Goal: Task Accomplishment & Management: Complete application form

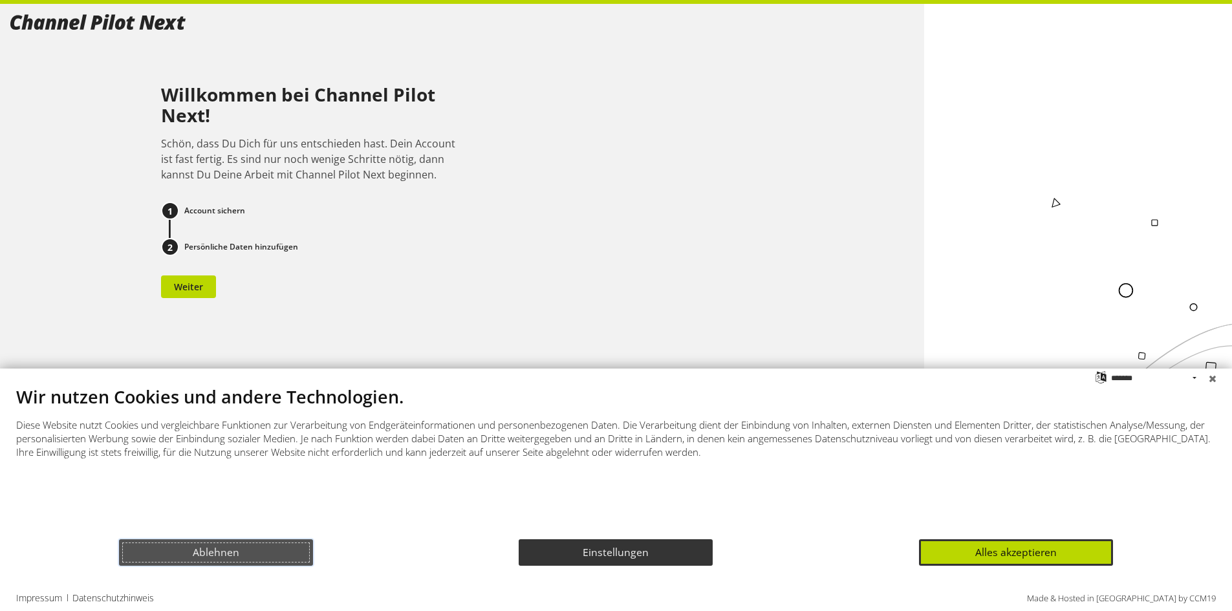
click at [228, 557] on button "Ablehnen" at bounding box center [216, 552] width 194 height 27
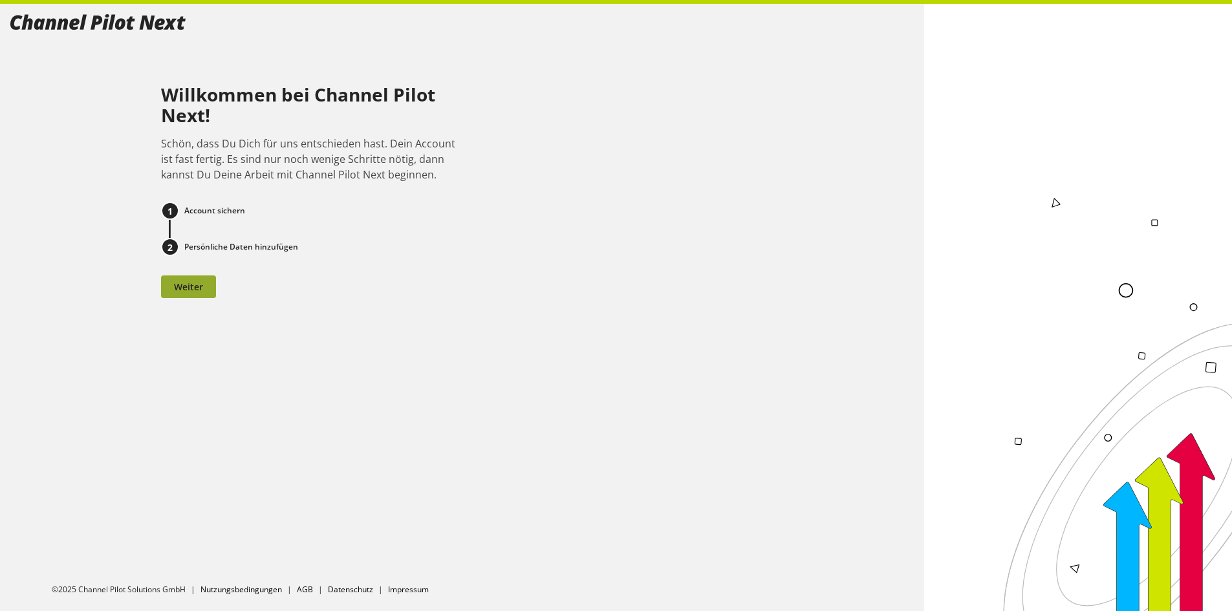
click at [195, 289] on span "Weiter" at bounding box center [188, 287] width 29 height 14
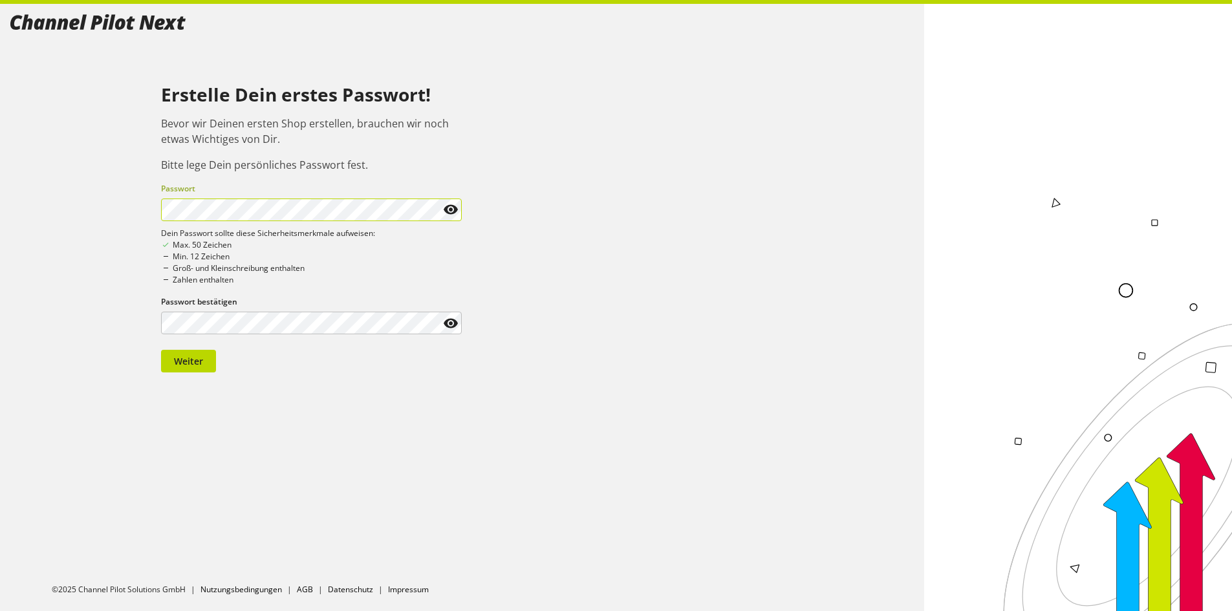
click at [184, 197] on div "Passwort" at bounding box center [311, 202] width 301 height 38
click at [86, 224] on div "Erstelle Dein erstes Passwort! Bevor wir Deinen ersten Shop erstellen, brauchen…" at bounding box center [461, 193] width 903 height 358
click at [451, 319] on icon at bounding box center [451, 323] width 16 height 23
click at [195, 362] on span "Weiter" at bounding box center [188, 361] width 29 height 14
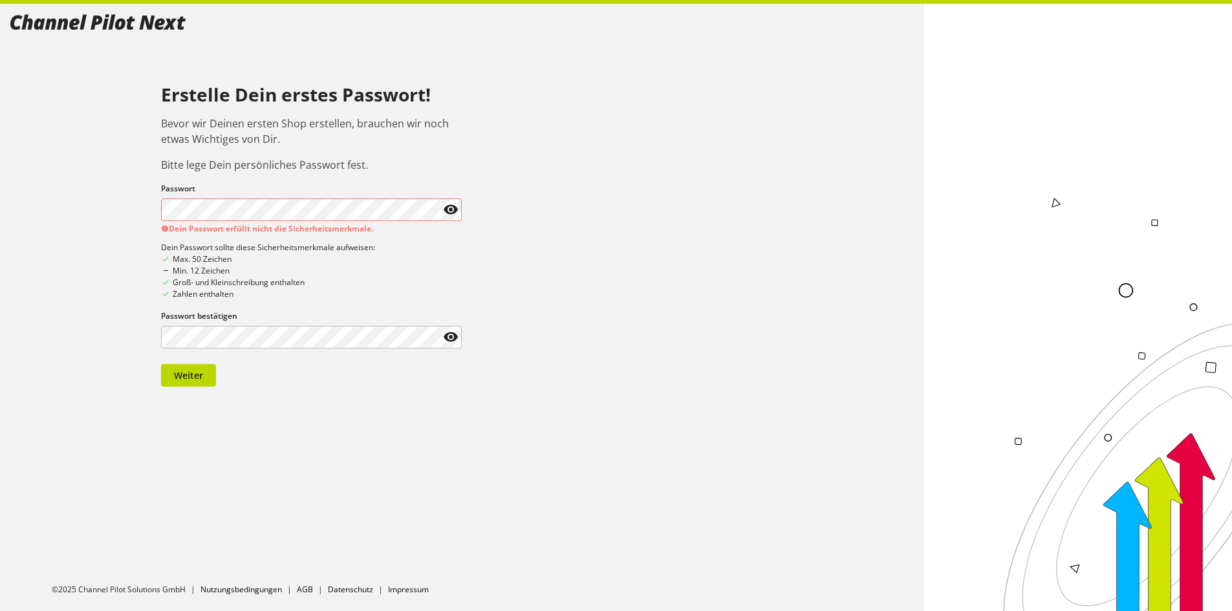
click at [454, 211] on icon at bounding box center [451, 209] width 16 height 23
click at [454, 210] on icon at bounding box center [451, 209] width 16 height 23
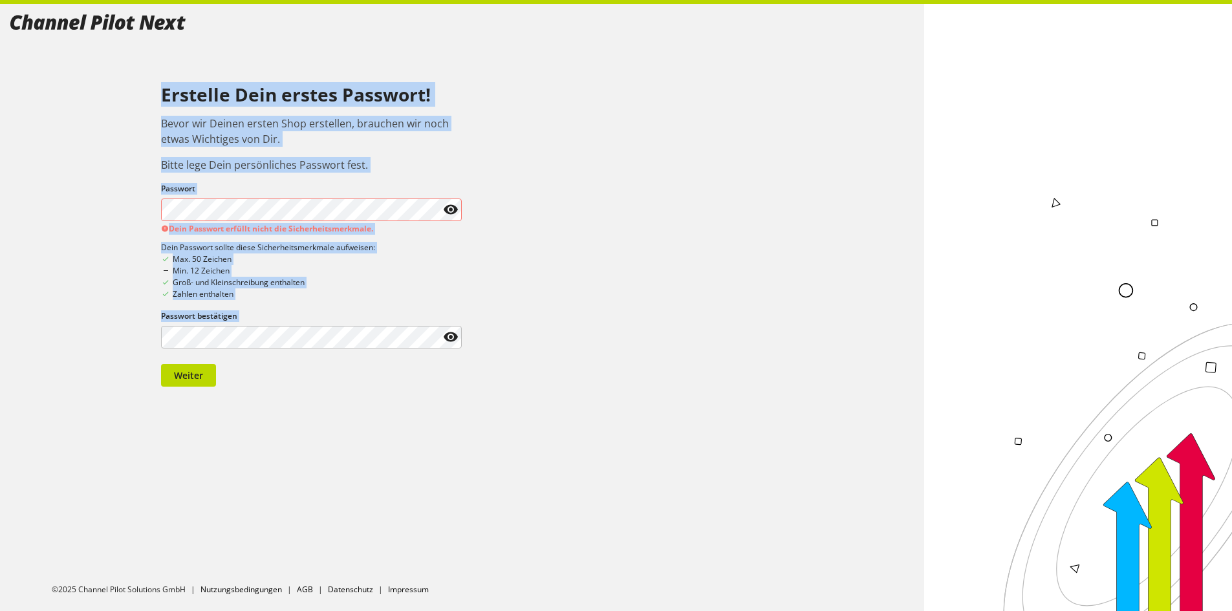
drag, startPoint x: 179, startPoint y: 350, endPoint x: 149, endPoint y: 353, distance: 30.5
click at [142, 354] on div "Erstelle Dein erstes Passwort! Bevor wir Deinen ersten Shop erstellen, brauchen…" at bounding box center [461, 200] width 903 height 372
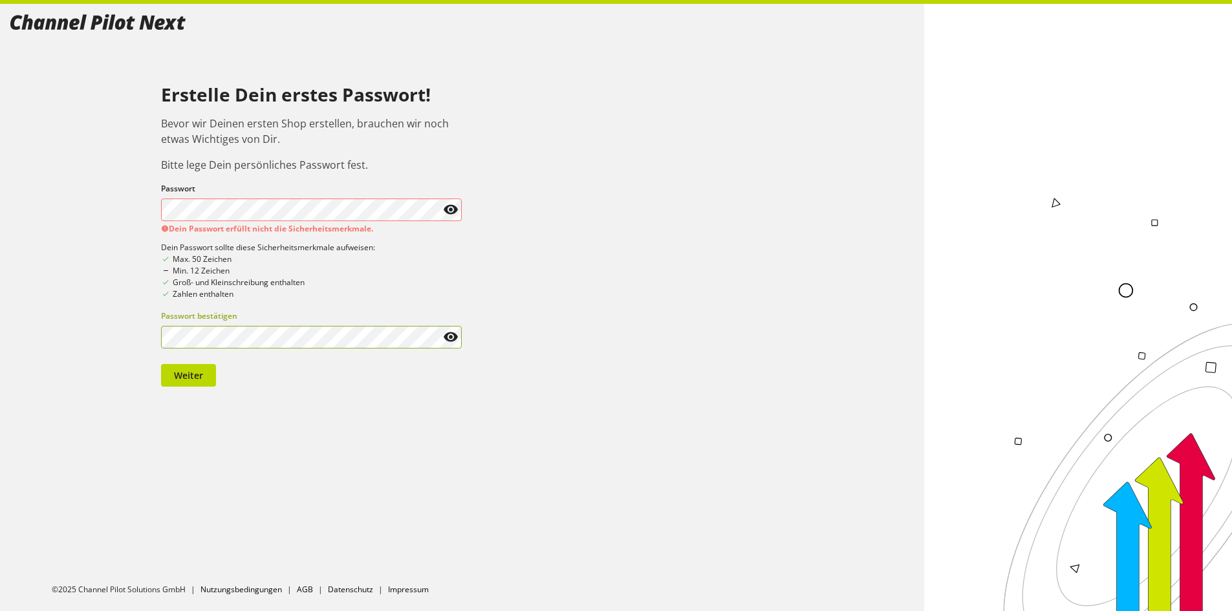
click at [126, 345] on div "Erstelle Dein erstes Passwort! Bevor wir Deinen ersten Shop erstellen, brauchen…" at bounding box center [461, 200] width 903 height 372
click at [101, 215] on div "Erstelle Dein erstes Passwort! Bevor wir Deinen ersten Shop erstellen, brauchen…" at bounding box center [461, 207] width 903 height 386
click at [448, 204] on icon at bounding box center [451, 209] width 16 height 23
click at [90, 215] on div "Erstelle Dein erstes Passwort! Bevor wir Deinen ersten Shop erstellen, brauchen…" at bounding box center [461, 207] width 903 height 386
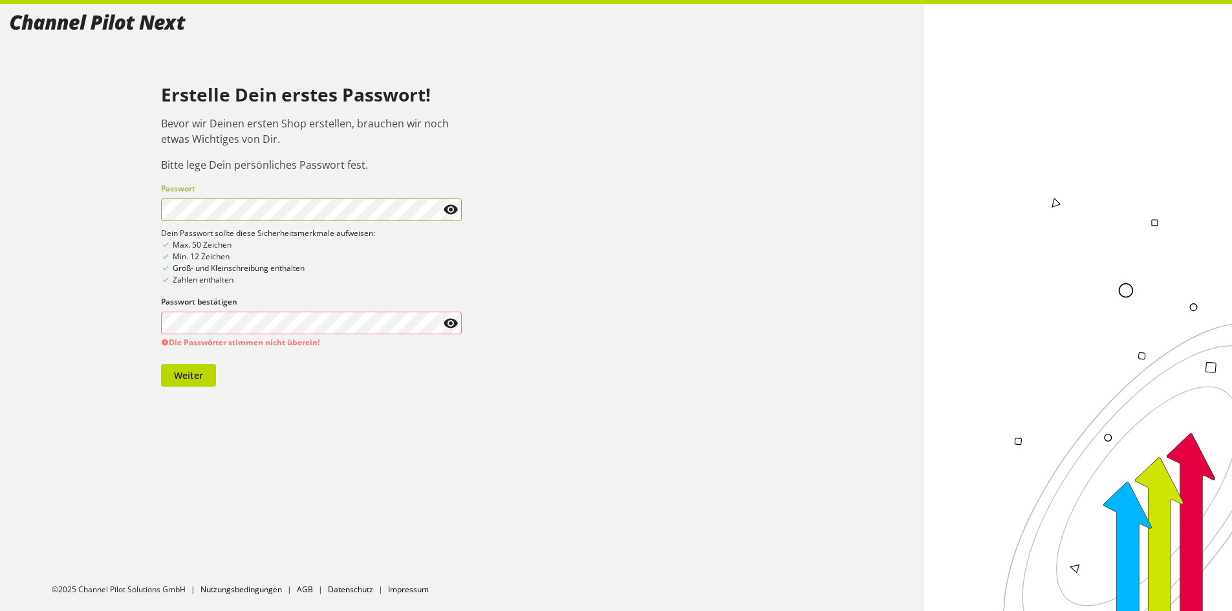
click at [451, 210] on icon at bounding box center [451, 209] width 16 height 23
click at [449, 320] on icon at bounding box center [451, 323] width 16 height 23
click at [440, 209] on span at bounding box center [450, 209] width 23 height 23
click at [451, 206] on icon at bounding box center [451, 209] width 16 height 23
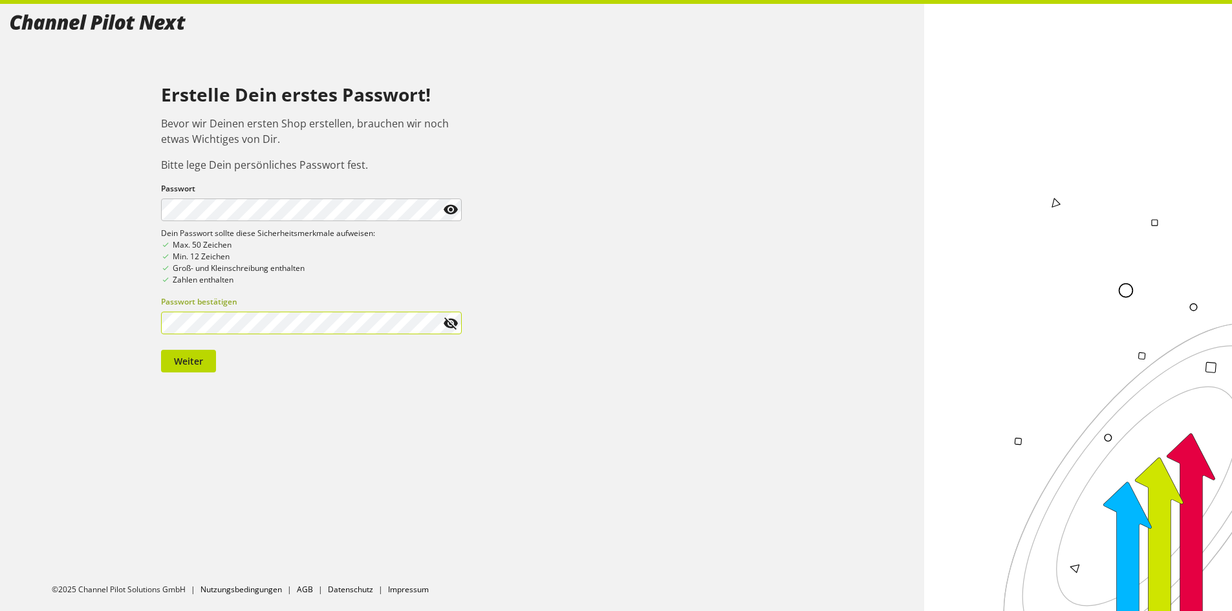
click at [456, 322] on icon at bounding box center [451, 323] width 16 height 23
click at [734, 122] on div "Erstelle Dein erstes Passwort! Bevor wir Deinen ersten Shop erstellen, brauchen…" at bounding box center [461, 193] width 903 height 358
click at [184, 361] on span "Weiter" at bounding box center [188, 361] width 29 height 14
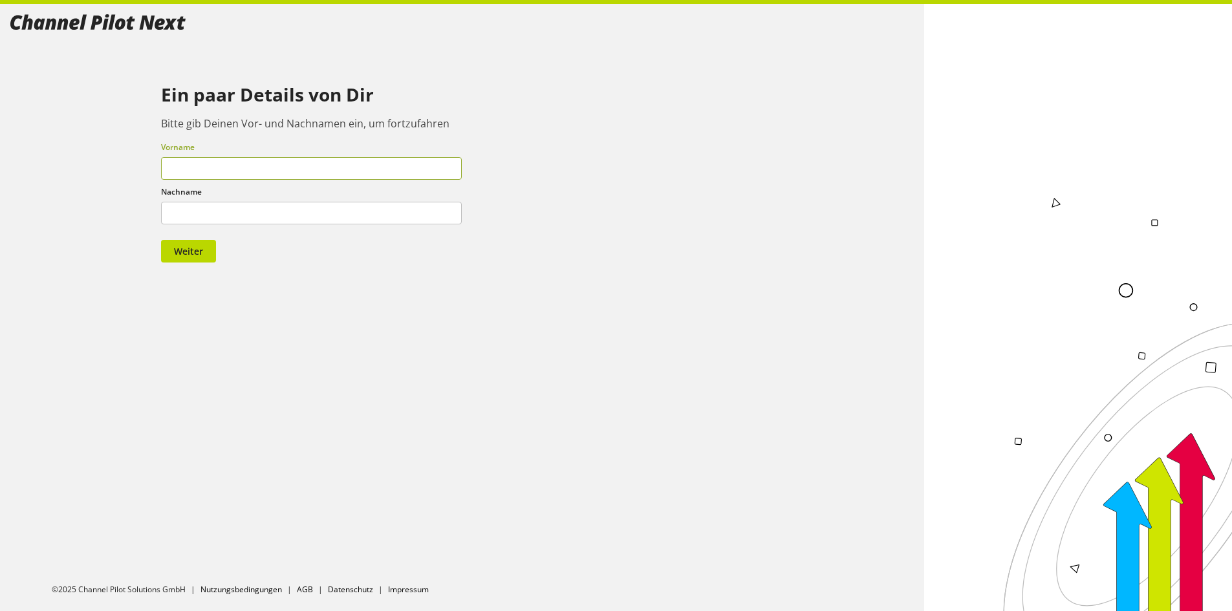
click at [248, 171] on input "text" at bounding box center [311, 168] width 301 height 23
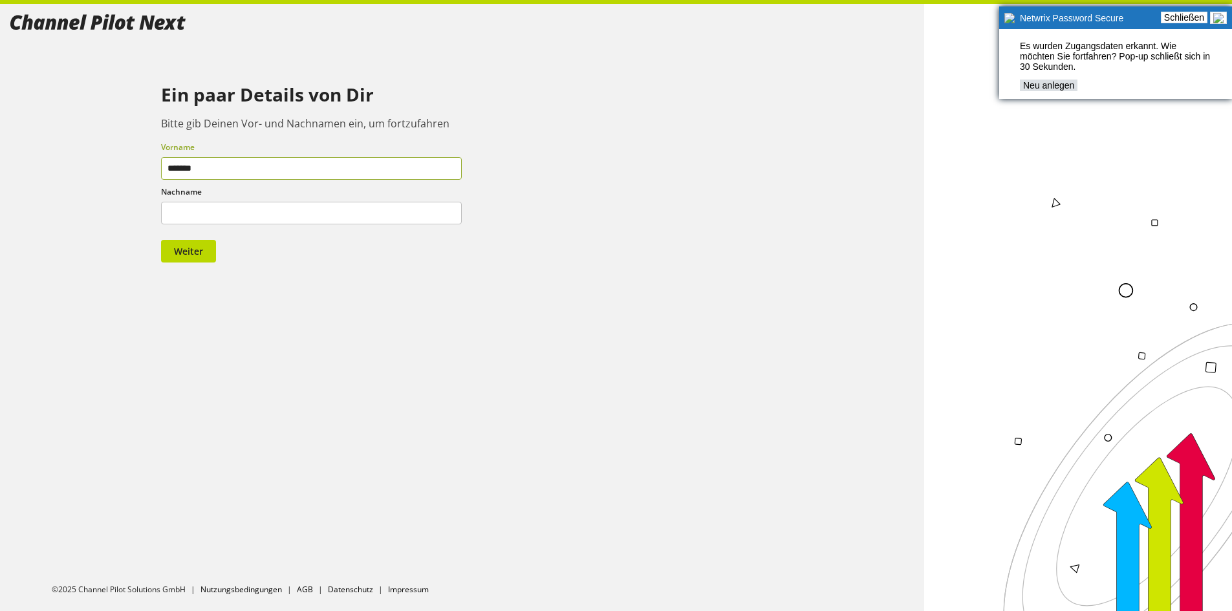
type input "*******"
click at [1032, 91] on link "Neu anlegen" at bounding box center [1049, 86] width 58 height 12
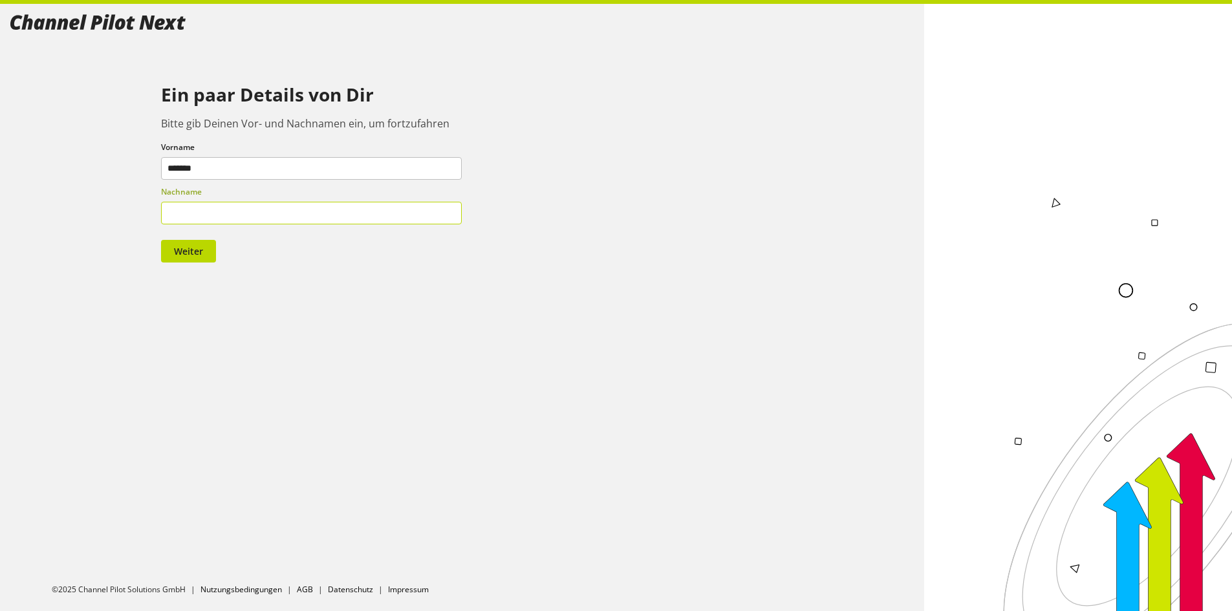
click at [191, 220] on input "text" at bounding box center [311, 213] width 301 height 23
type input "******"
click at [187, 251] on span "Weiter" at bounding box center [188, 251] width 29 height 14
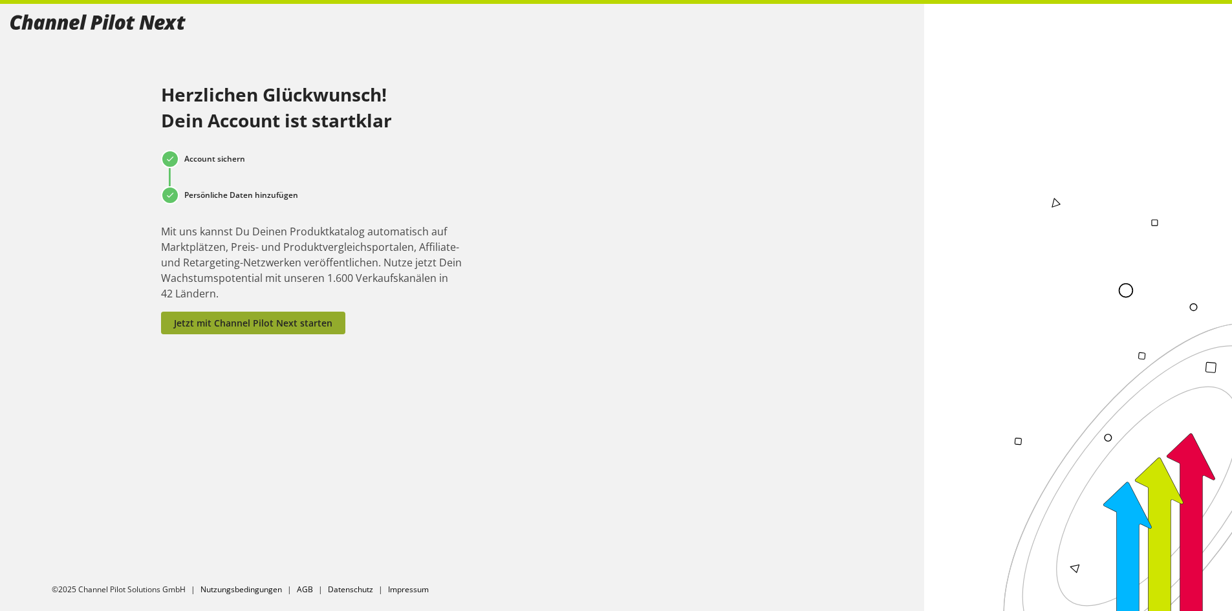
click at [229, 322] on span "Jetzt mit Channel Pilot Next starten" at bounding box center [253, 323] width 158 height 14
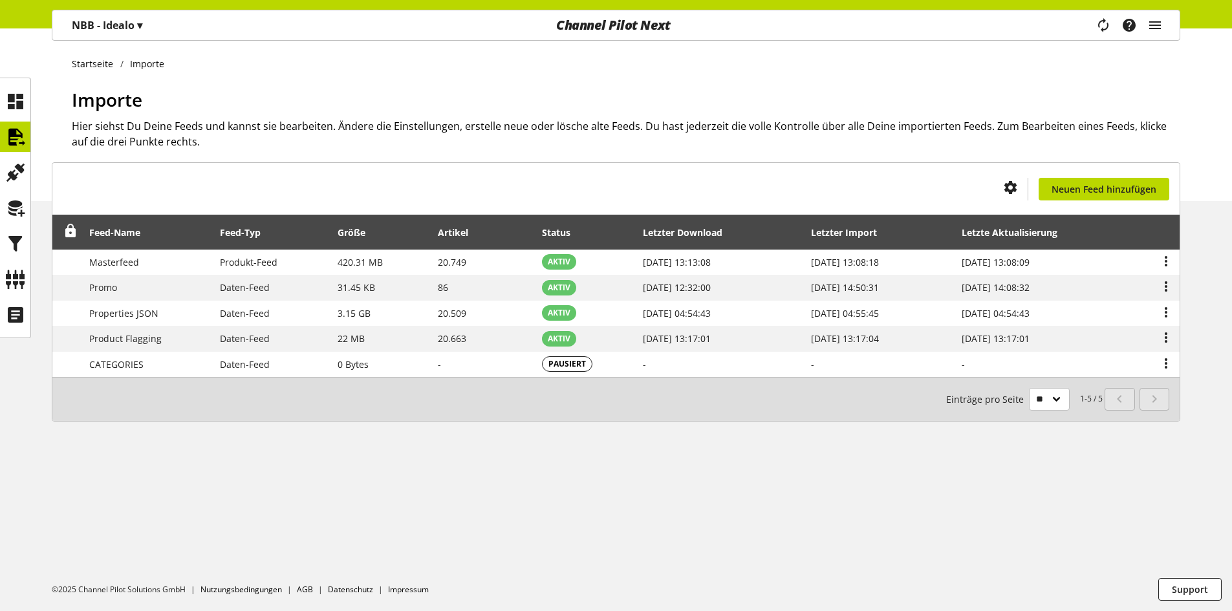
drag, startPoint x: 219, startPoint y: 505, endPoint x: 211, endPoint y: 498, distance: 10.5
click at [218, 504] on div "Startseite Importe Importe Hier siehst Du Deine Feeds und kannst sie bearbeiten…" at bounding box center [616, 319] width 1232 height 583
click at [5, 285] on icon at bounding box center [15, 279] width 21 height 26
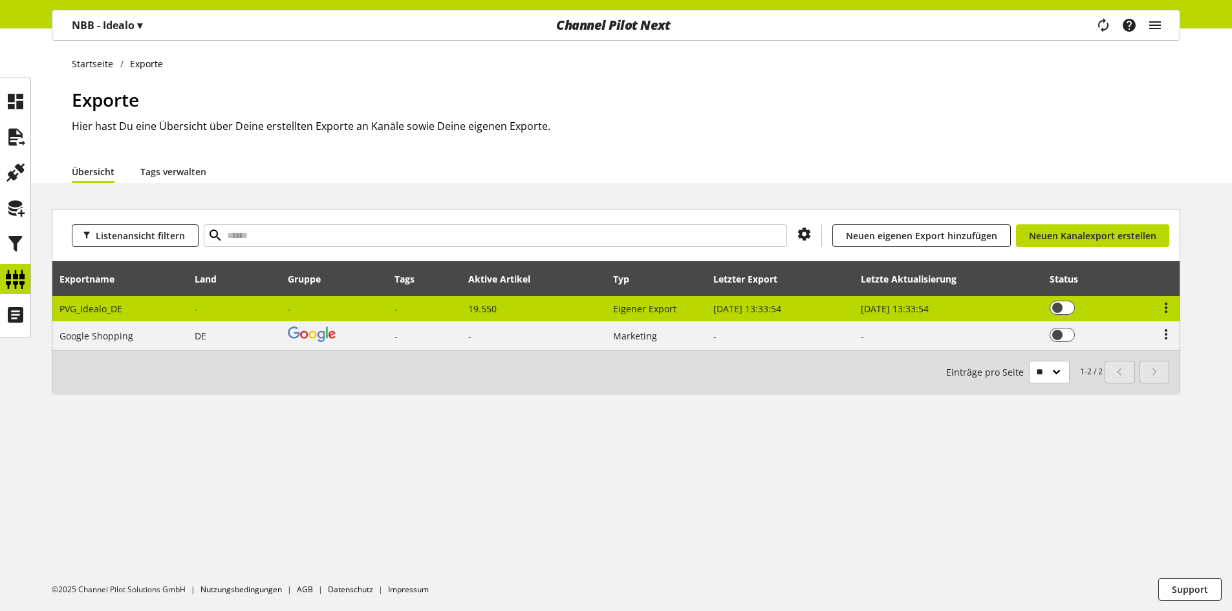
click at [921, 310] on span "[DATE] 13:33:54" at bounding box center [895, 309] width 68 height 12
select select "********"
